Goal: Navigation & Orientation: Find specific page/section

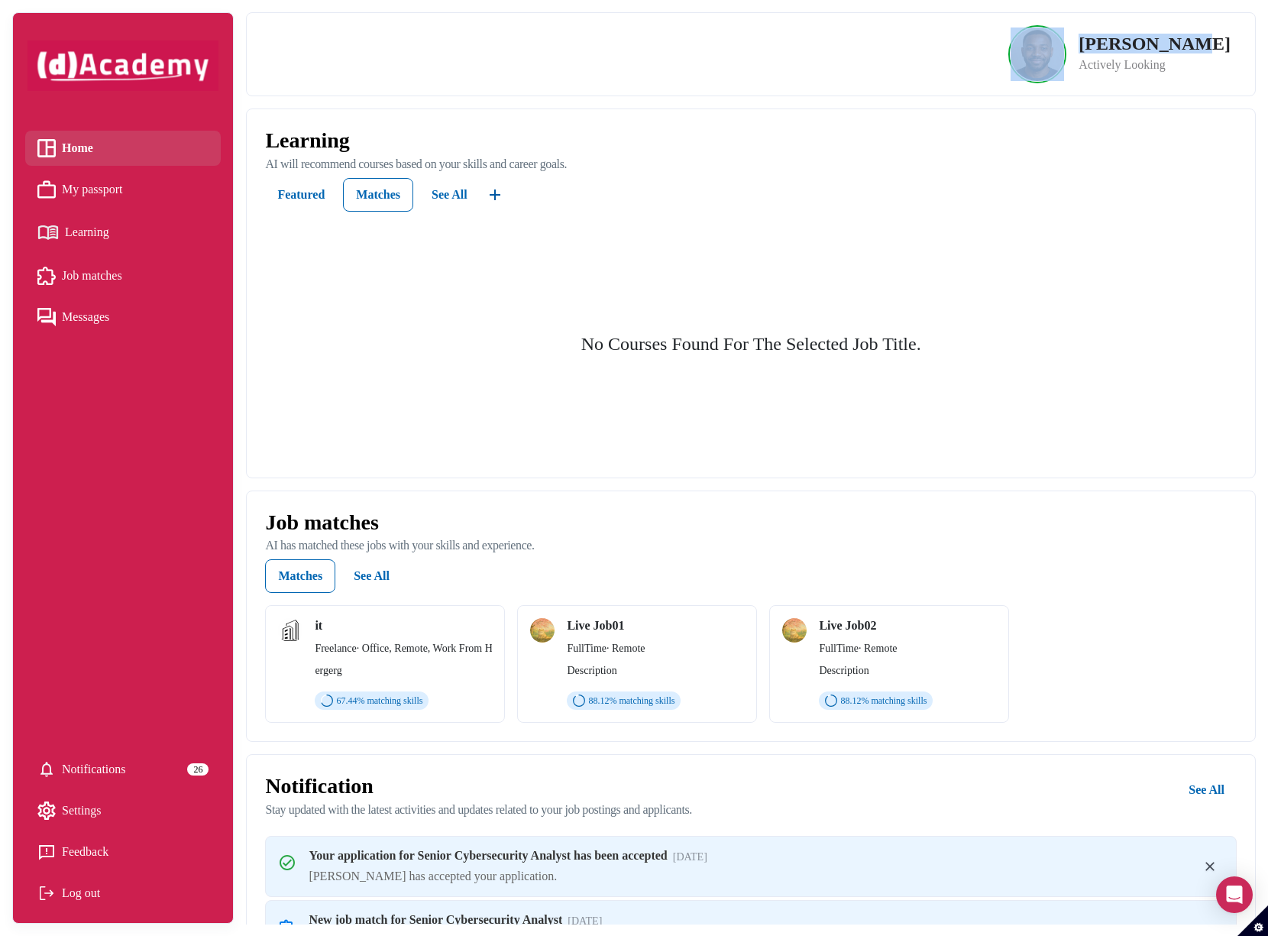
drag, startPoint x: 1007, startPoint y: 24, endPoint x: 1396, endPoint y: 35, distance: 389.0
click at [1267, 35] on html "Home My passport Learning Job matches Messages Notifications 26 Settings Feedba…" at bounding box center [634, 468] width 1268 height 936
click at [118, 634] on div "Home My passport Learning Job matches Messages Notifications 26 Settings Feedba…" at bounding box center [123, 521] width 196 height 780
